Goal: Information Seeking & Learning: Learn about a topic

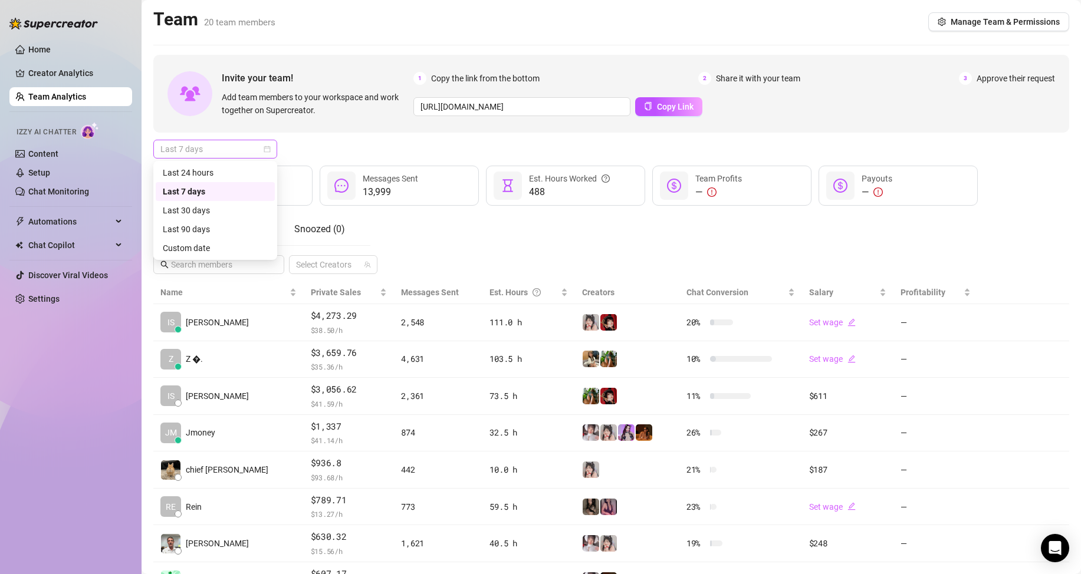
click at [218, 152] on span "Last 7 days" at bounding box center [215, 149] width 110 height 18
click at [210, 250] on div "Custom date" at bounding box center [215, 248] width 105 height 13
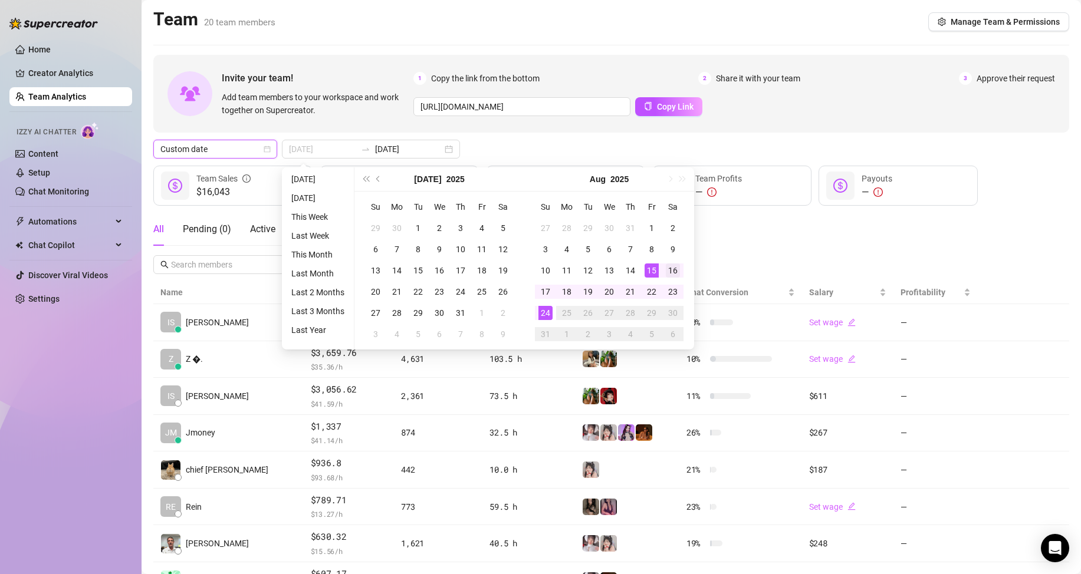
type input "[DATE]"
click at [679, 275] on div "16" at bounding box center [673, 271] width 14 height 14
type input "[DATE]"
click at [545, 313] on div "24" at bounding box center [545, 313] width 14 height 14
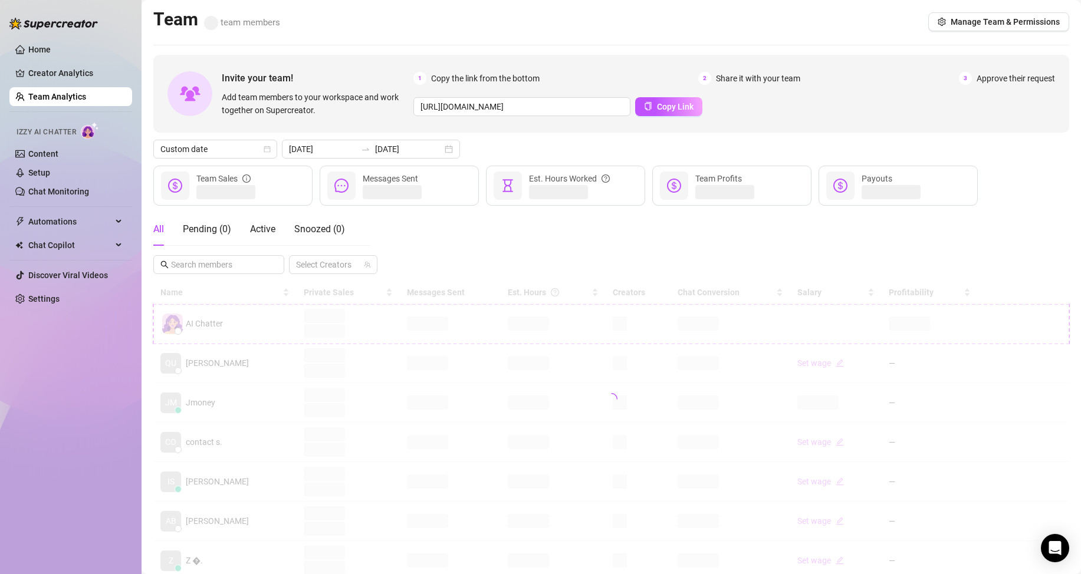
click at [109, 441] on div "Home Creator Analytics Team Analytics Izzy AI Chatter Content Setup Chat Monito…" at bounding box center [70, 282] width 123 height 564
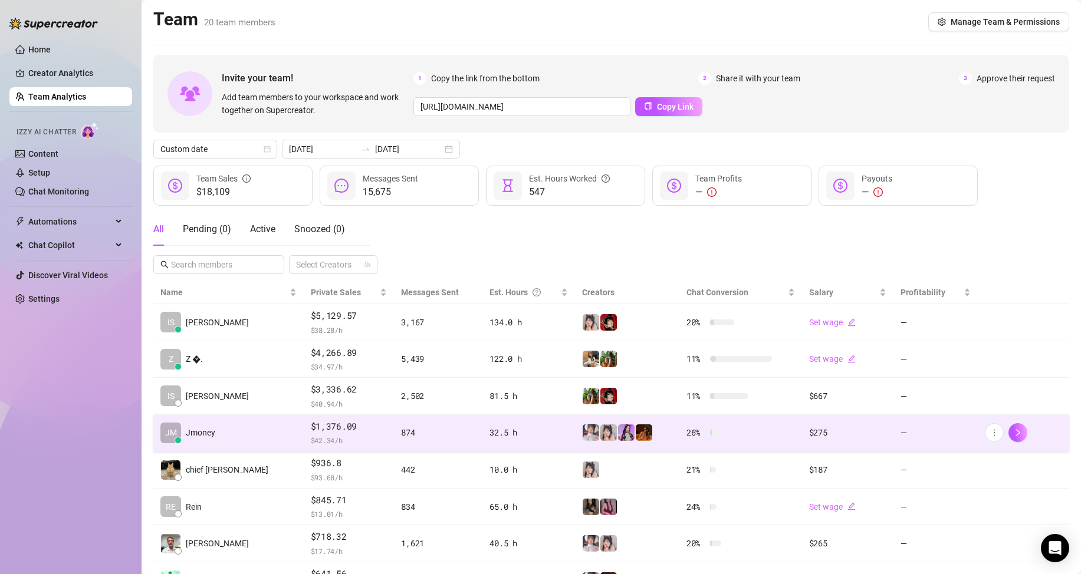
click at [222, 438] on td "[PERSON_NAME]" at bounding box center [228, 433] width 150 height 37
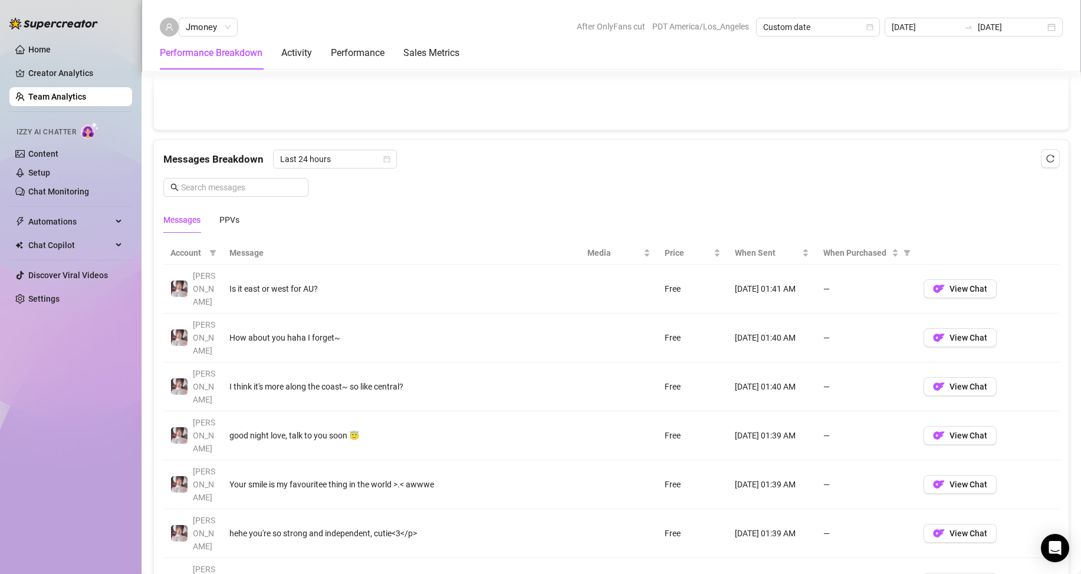
scroll to position [708, 0]
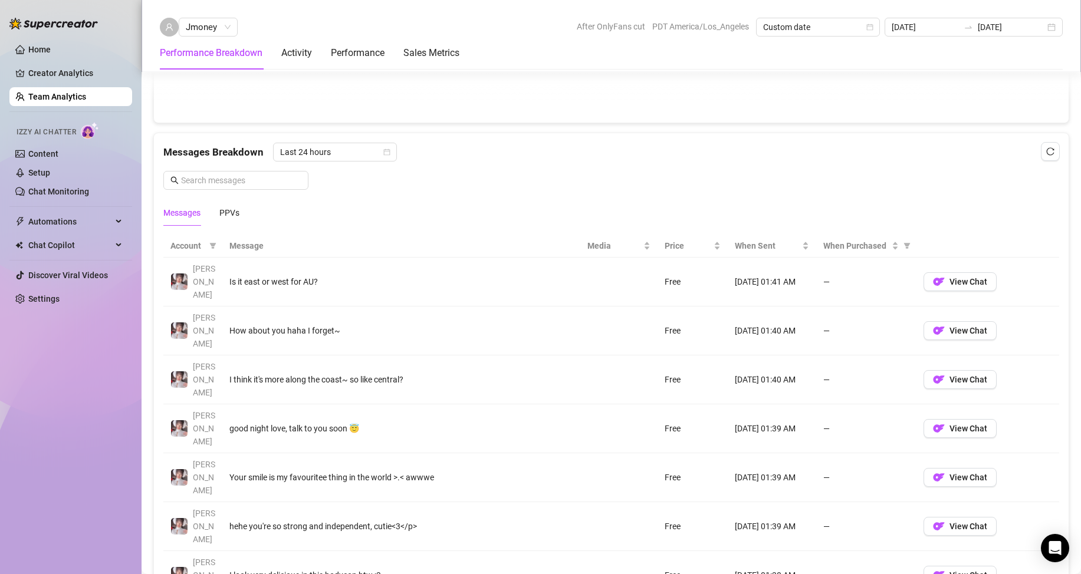
click at [65, 86] on ul "Home Creator Analytics Team Analytics Izzy AI Chatter Content Setup Chat Monito…" at bounding box center [70, 174] width 123 height 278
click at [65, 93] on link "Team Analytics" at bounding box center [57, 96] width 58 height 9
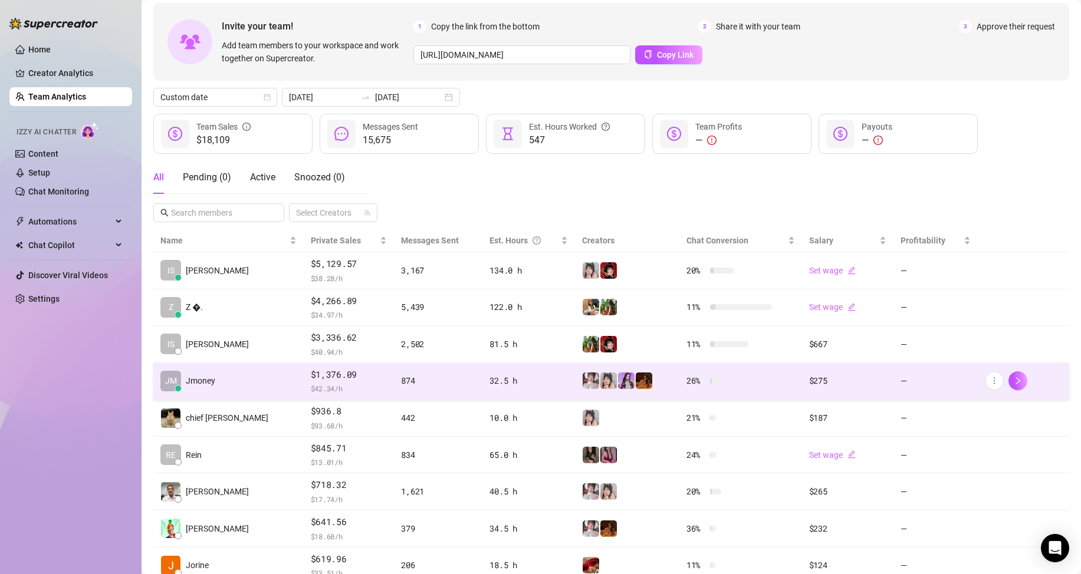
scroll to position [50, 0]
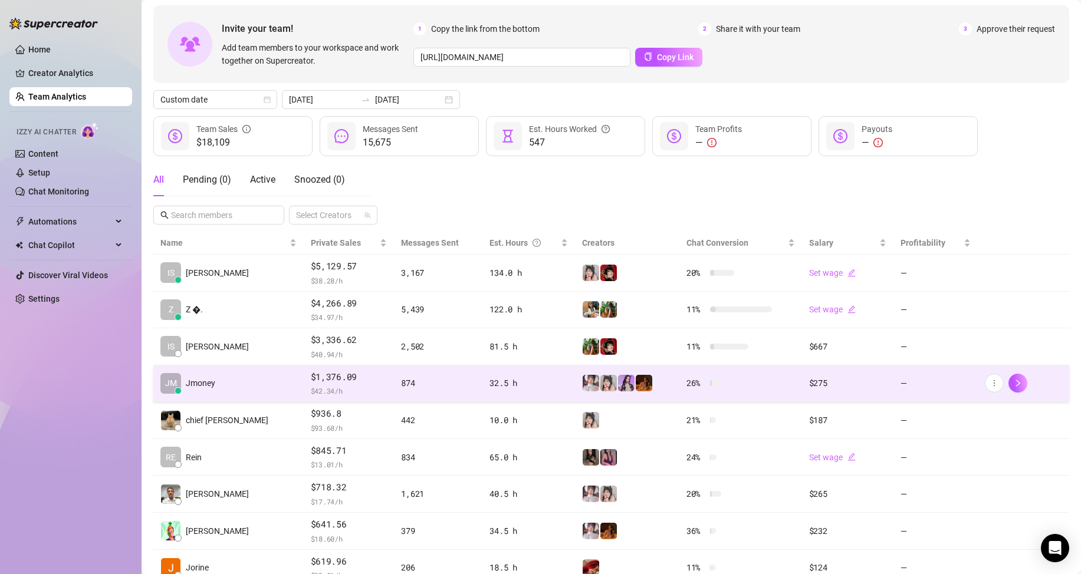
click at [311, 390] on span "$ 42.34 /h" at bounding box center [349, 391] width 77 height 12
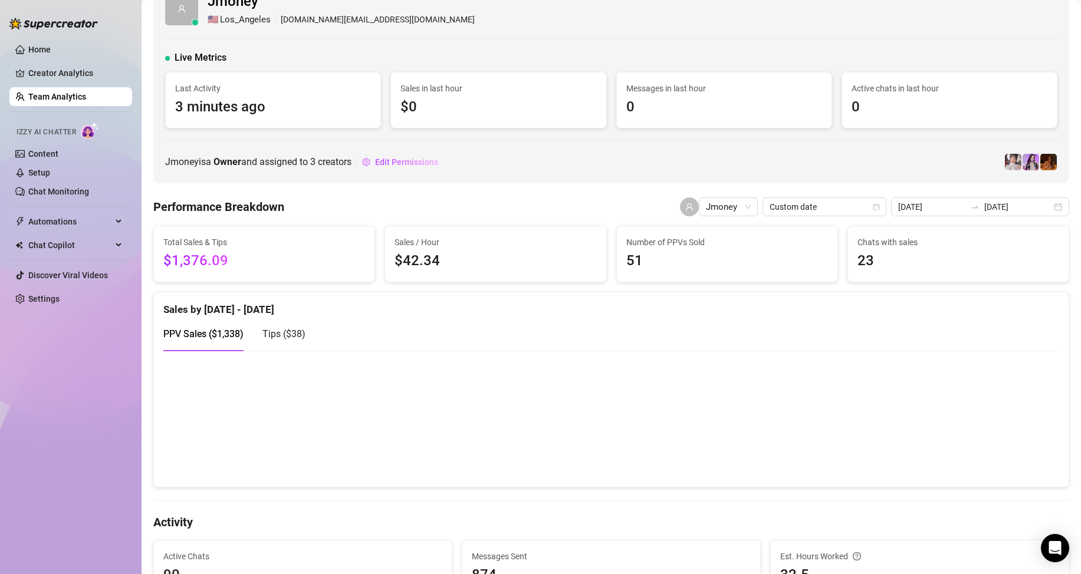
scroll to position [177, 0]
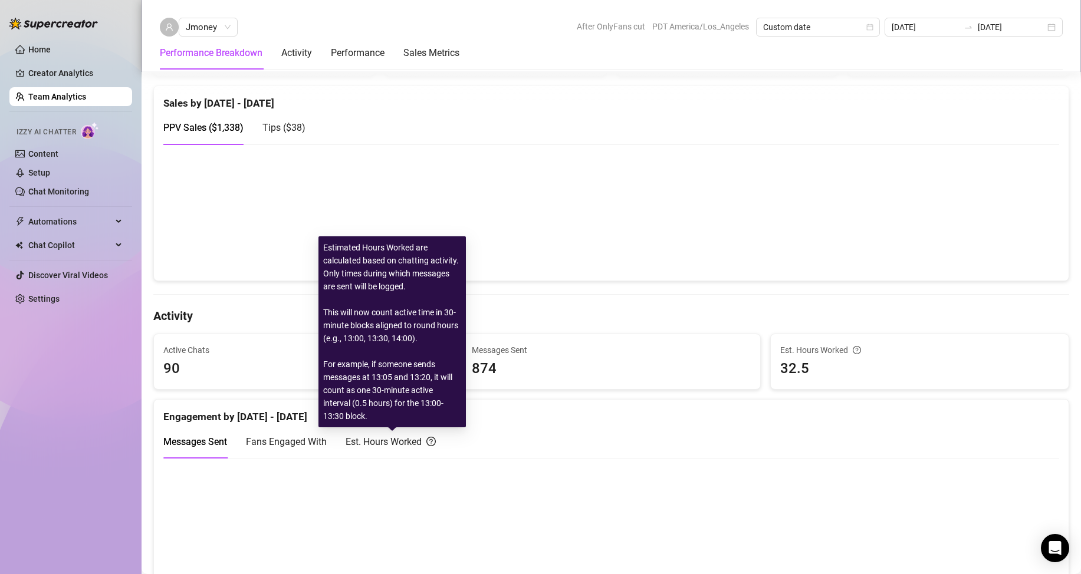
click at [398, 439] on div "Est. Hours Worked" at bounding box center [391, 442] width 90 height 15
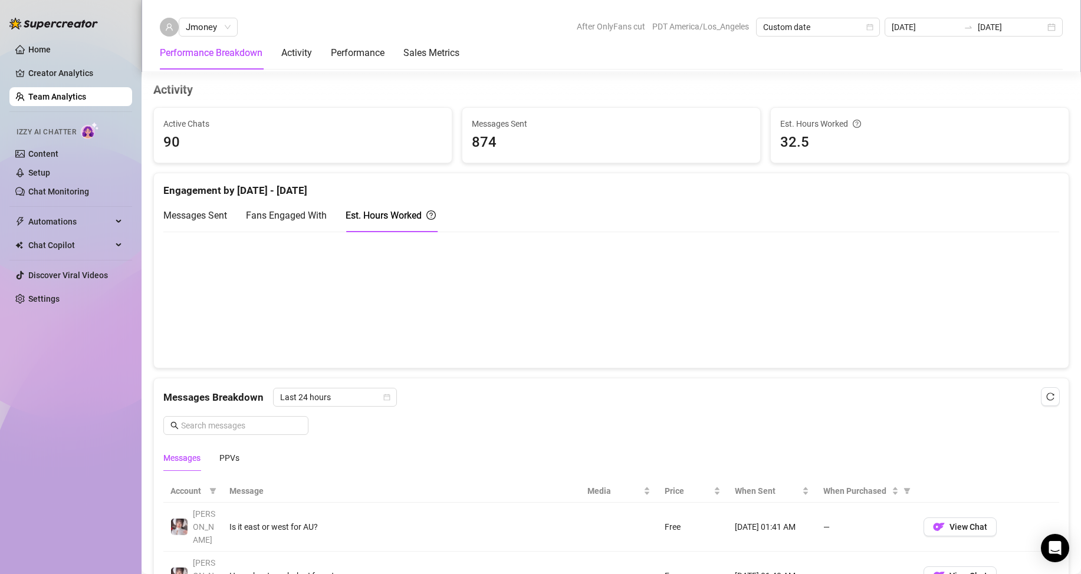
scroll to position [472, 0]
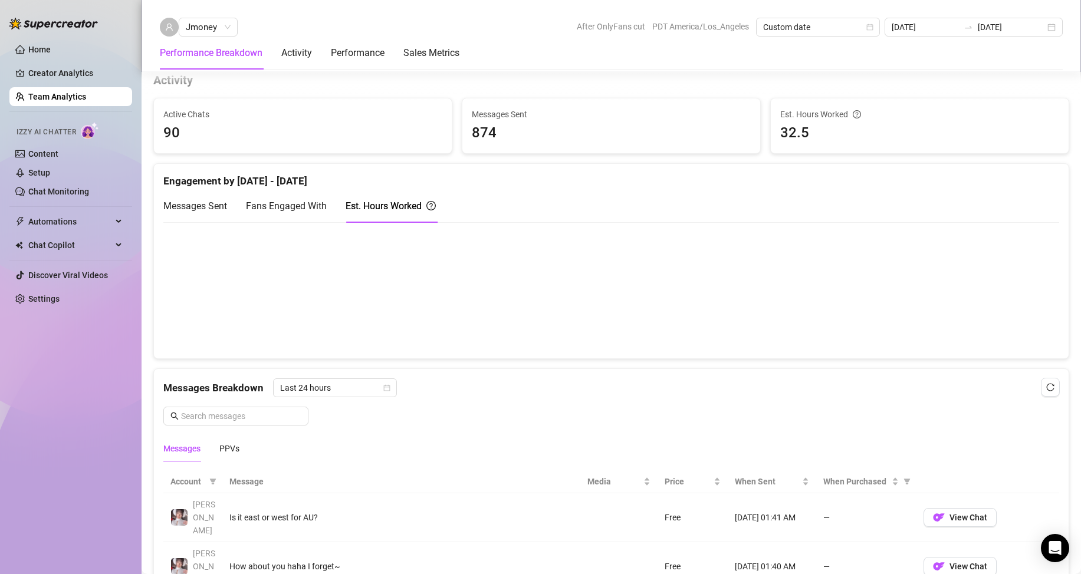
click at [274, 215] on div "Fans Engaged With" at bounding box center [286, 206] width 81 height 34
drag, startPoint x: 231, startPoint y: 206, endPoint x: 333, endPoint y: 212, distance: 102.2
click at [234, 206] on div "Messages Sent Fans Engaged With Est. Hours Worked" at bounding box center [299, 206] width 272 height 34
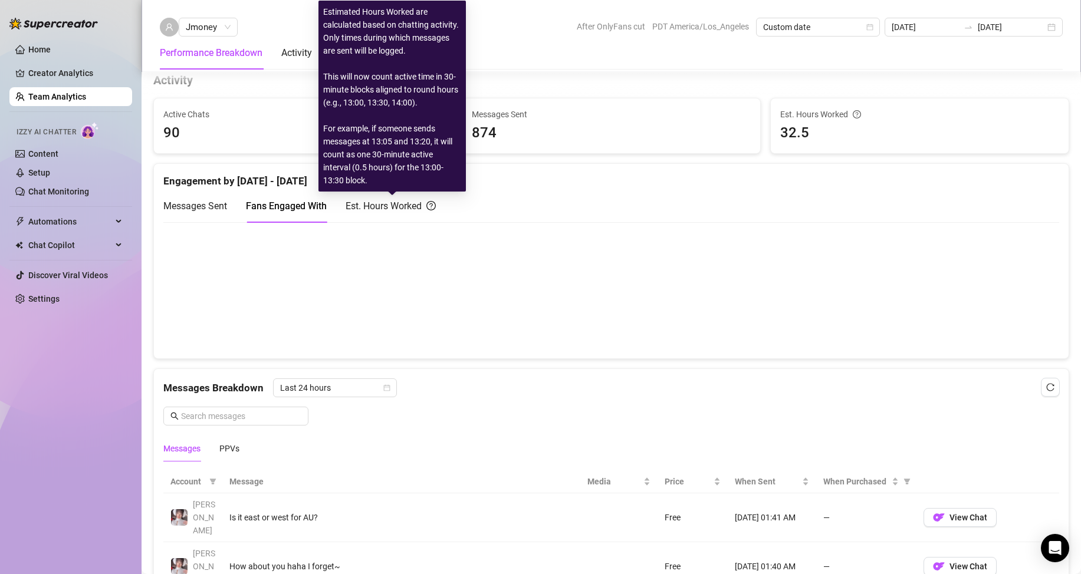
click at [378, 211] on div "Est. Hours Worked" at bounding box center [391, 206] width 90 height 15
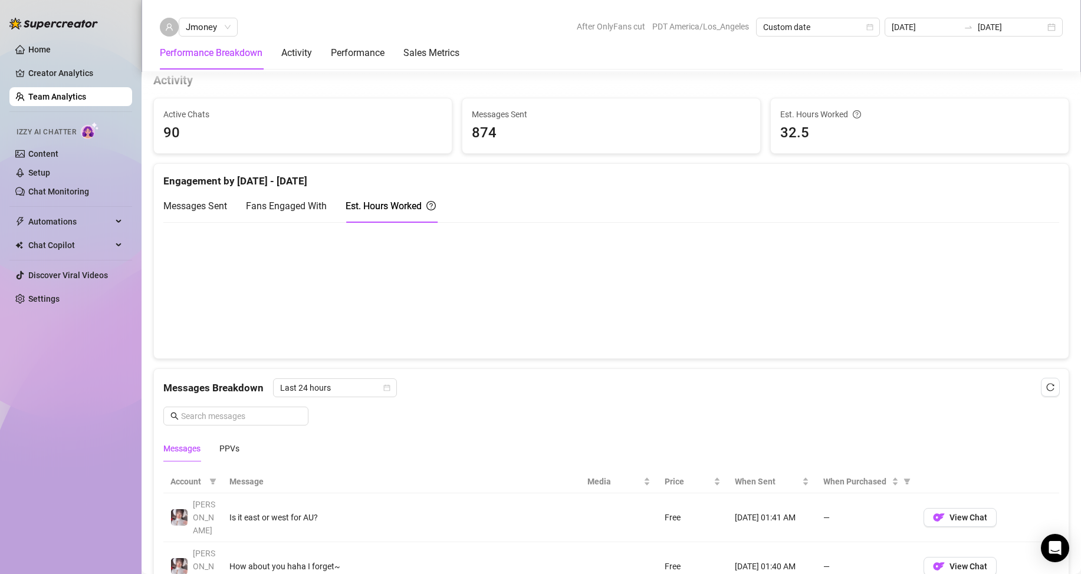
click at [172, 213] on div "Messages Sent" at bounding box center [195, 206] width 64 height 15
click at [208, 372] on div "Messages Breakdown Last 24 hours Messages PPVs" at bounding box center [611, 415] width 915 height 93
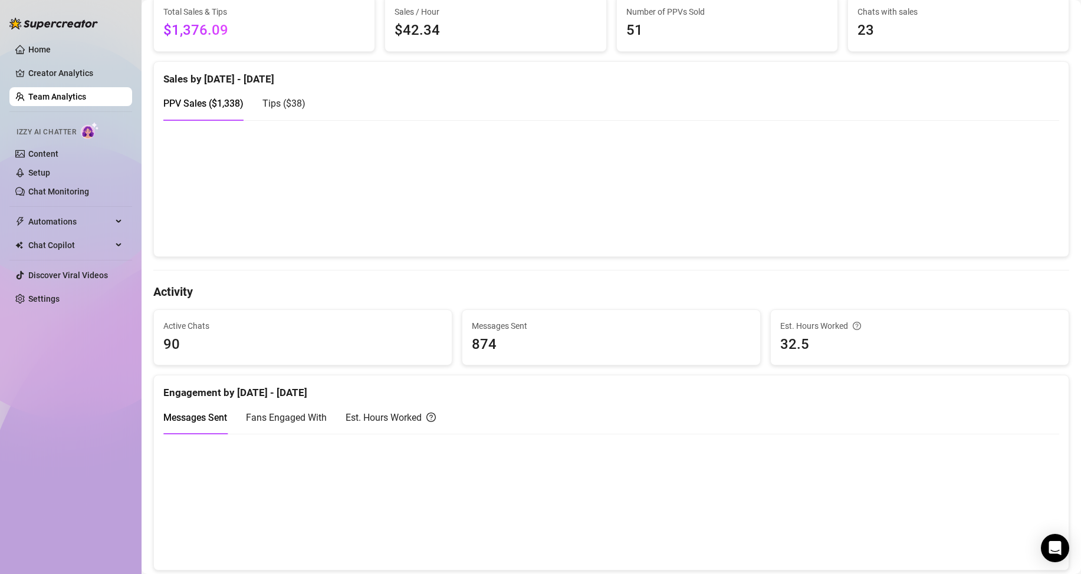
scroll to position [118, 0]
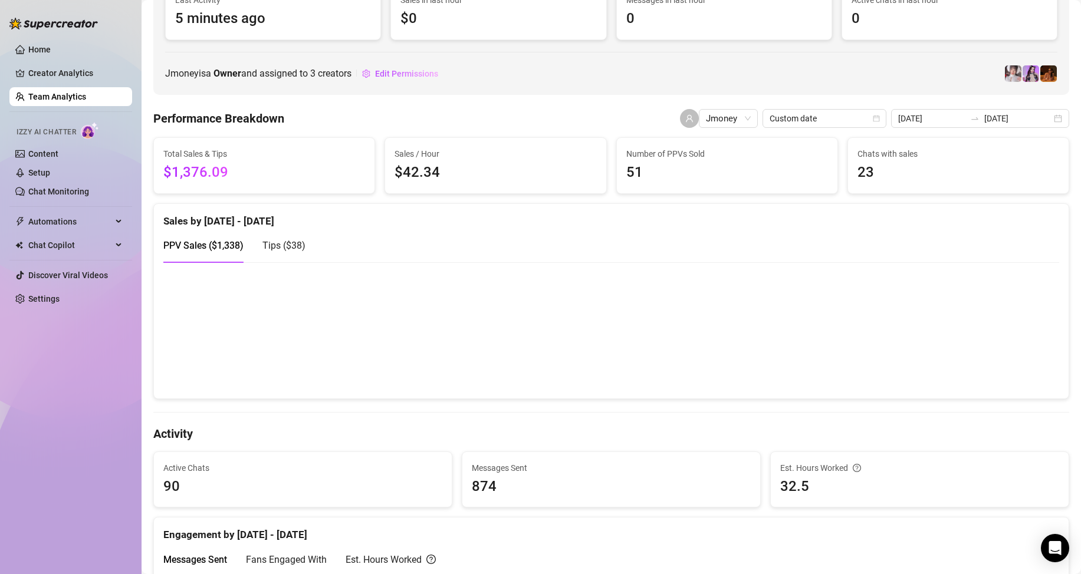
click at [46, 442] on div "Home Creator Analytics Team Analytics Izzy AI Chatter Content Setup Chat Monito…" at bounding box center [70, 282] width 123 height 564
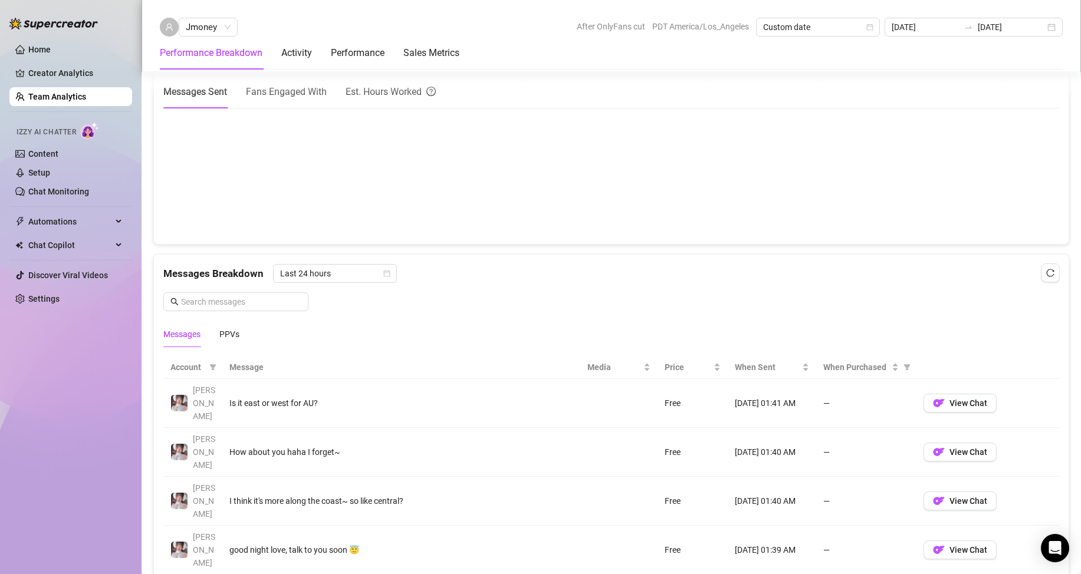
scroll to position [649, 0]
